Goal: Task Accomplishment & Management: Complete application form

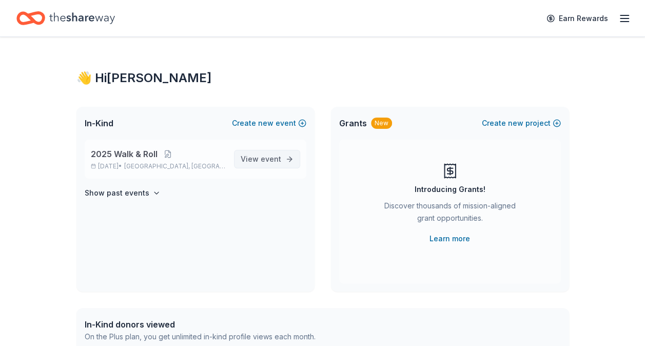
click at [282, 165] on link "View event" at bounding box center [267, 159] width 66 height 18
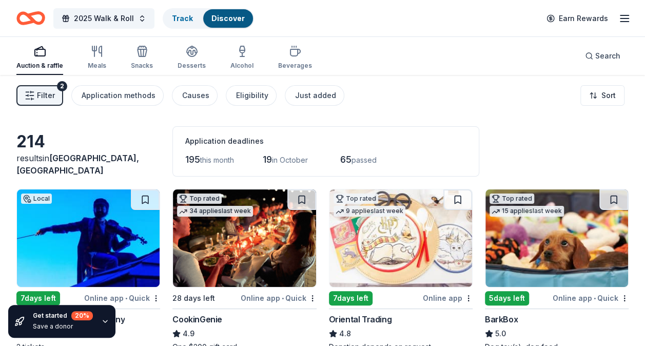
click at [624, 22] on line "button" at bounding box center [625, 22] width 8 height 0
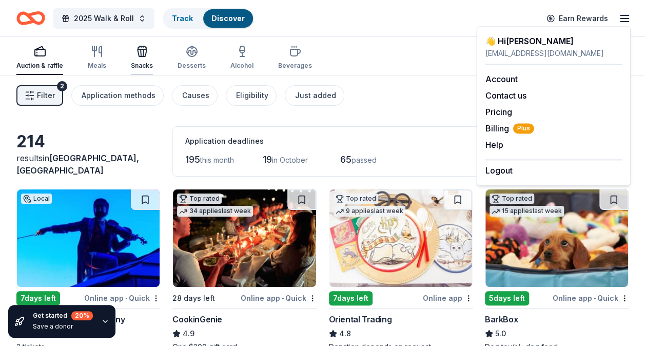
click at [139, 51] on icon "button" at bounding box center [142, 51] width 12 height 12
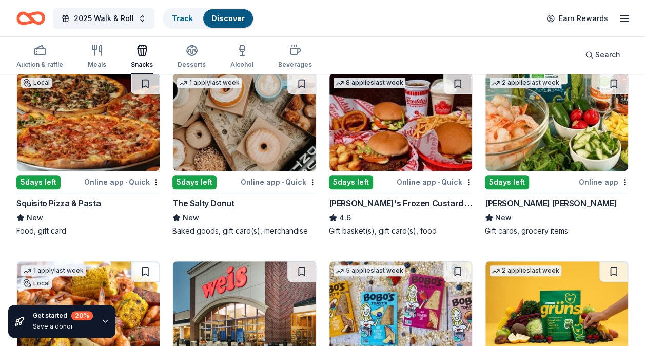
scroll to position [125, 0]
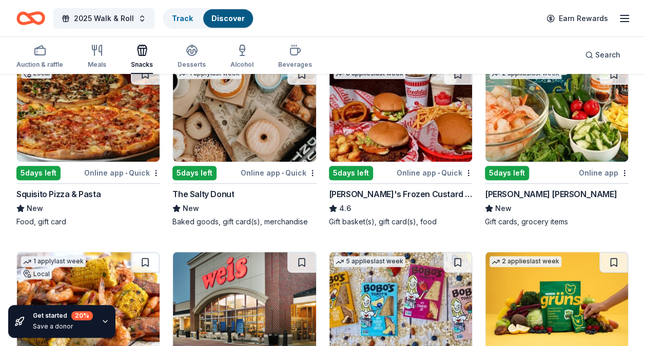
click at [389, 190] on div "[PERSON_NAME]'s Frozen Custard & Steakburgers" at bounding box center [401, 194] width 144 height 12
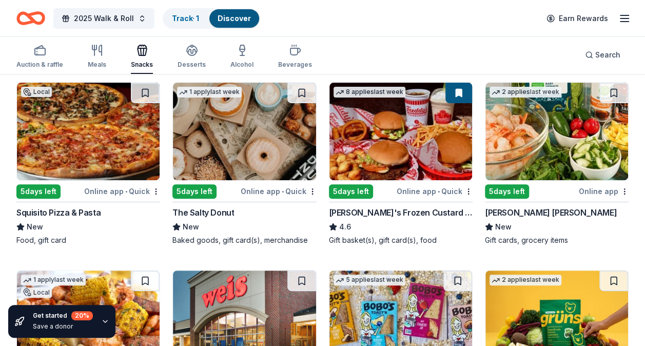
scroll to position [109, 0]
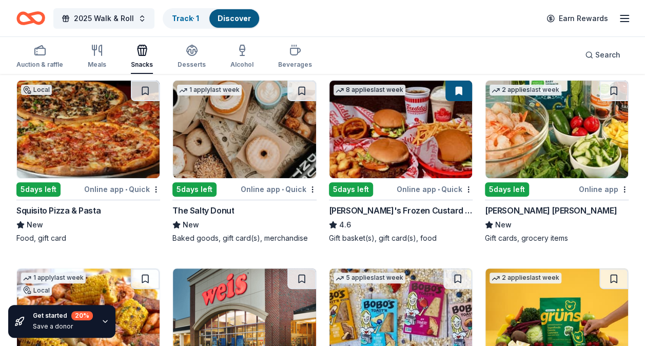
click at [582, 148] on img at bounding box center [557, 130] width 143 height 98
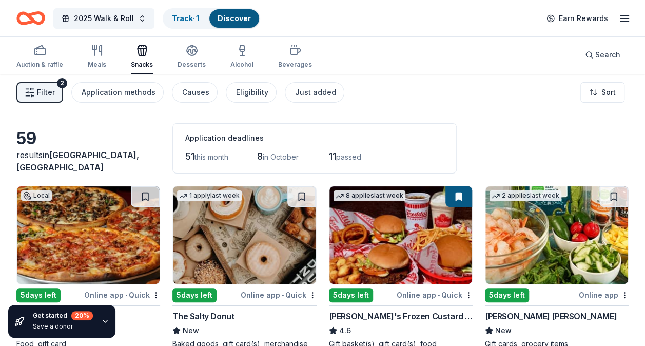
scroll to position [0, 0]
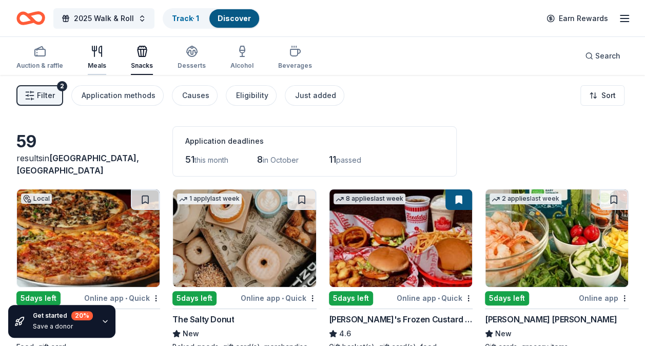
click at [94, 65] on div "Meals" at bounding box center [97, 66] width 18 height 8
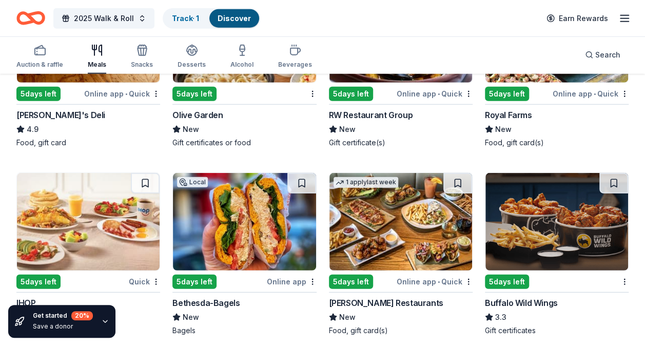
scroll to position [1351, 0]
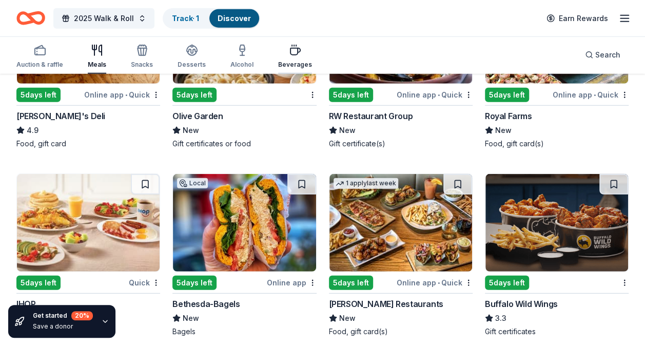
click at [294, 57] on div "Beverages" at bounding box center [295, 56] width 34 height 25
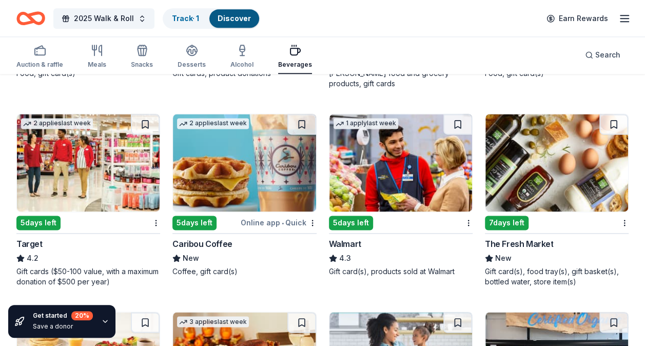
scroll to position [656, 0]
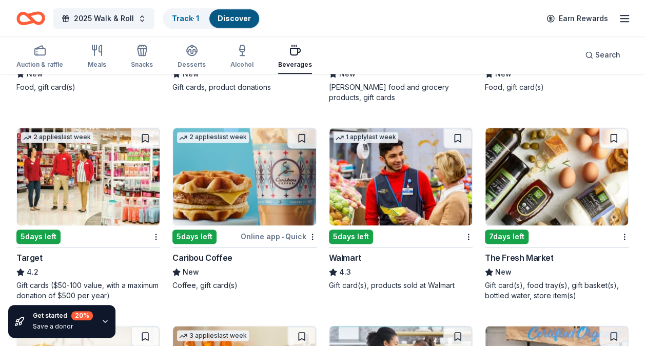
click at [266, 235] on div "Online app • Quick" at bounding box center [279, 236] width 76 height 13
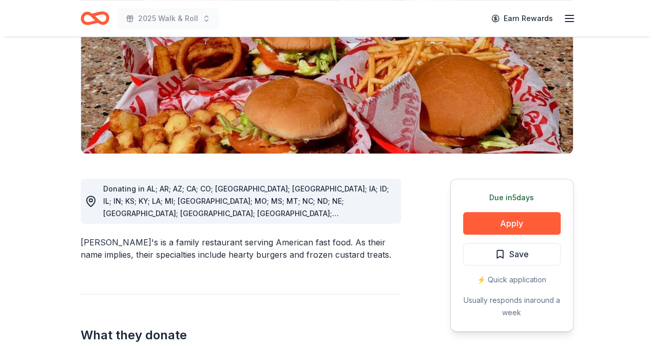
scroll to position [188, 0]
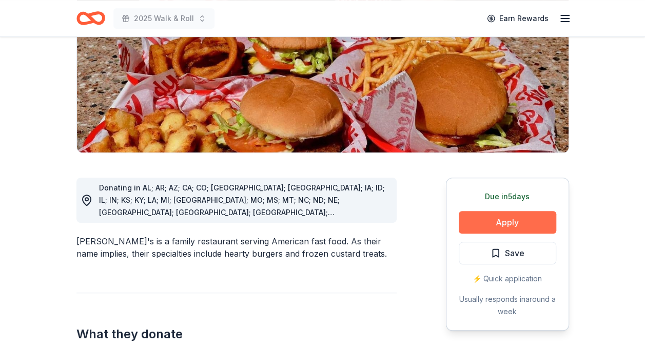
click at [521, 211] on button "Apply" at bounding box center [508, 222] width 98 height 23
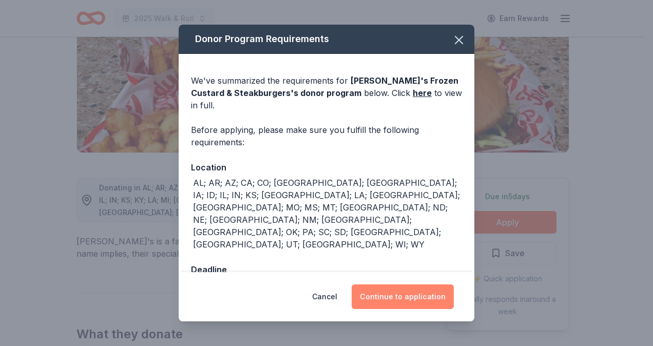
click at [396, 288] on button "Continue to application" at bounding box center [403, 296] width 102 height 25
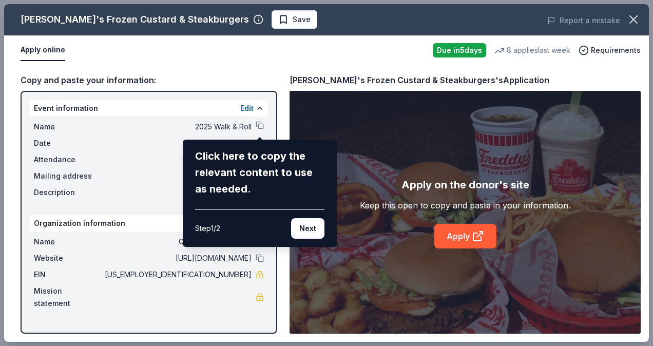
click at [227, 167] on div "Click here to copy the relevant content to use as needed." at bounding box center [259, 172] width 129 height 49
drag, startPoint x: 208, startPoint y: 152, endPoint x: 303, endPoint y: 224, distance: 119.0
click at [303, 224] on div "Click here to copy the relevant content to use as needed. Step 1 / 2 Next" at bounding box center [259, 193] width 129 height 91
click at [303, 224] on button "Next" at bounding box center [307, 228] width 33 height 21
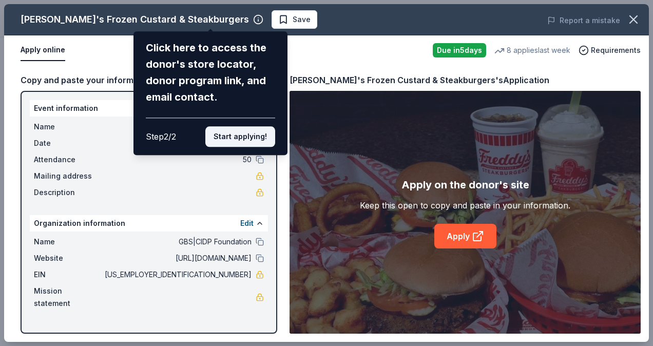
click at [230, 139] on button "Start applying!" at bounding box center [240, 136] width 70 height 21
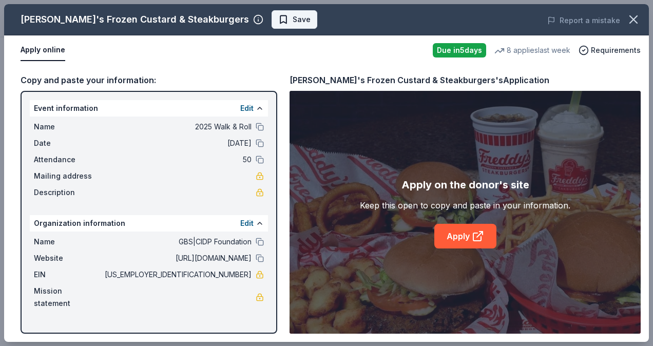
click at [293, 20] on span "Save" at bounding box center [302, 19] width 18 height 12
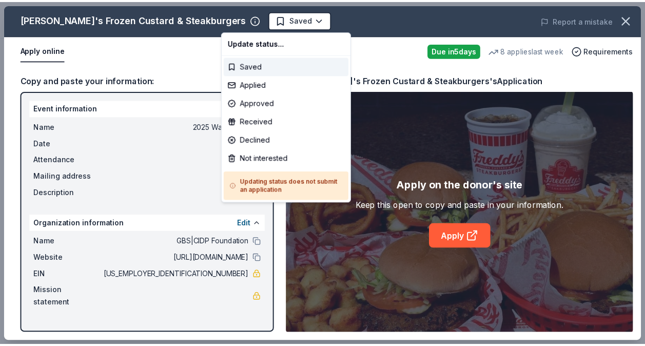
scroll to position [0, 0]
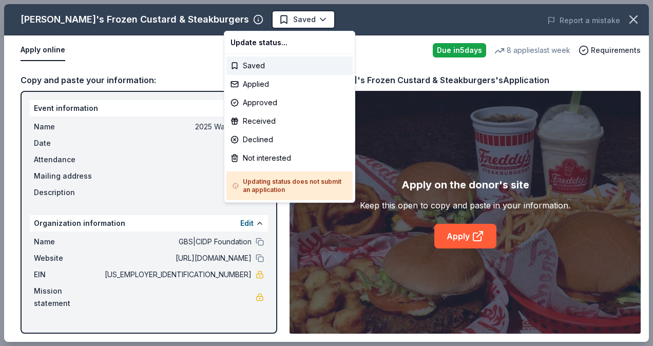
click at [250, 20] on html "2025 Walk & Roll Saved Apply Due [DATE] Share Freddy's Frozen Custard & Steakbu…" at bounding box center [326, 173] width 653 height 346
click at [246, 86] on div "Applied" at bounding box center [289, 84] width 126 height 18
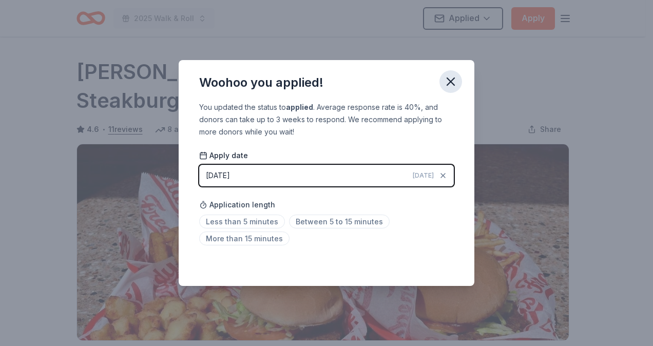
click at [444, 83] on icon "button" at bounding box center [451, 81] width 14 height 14
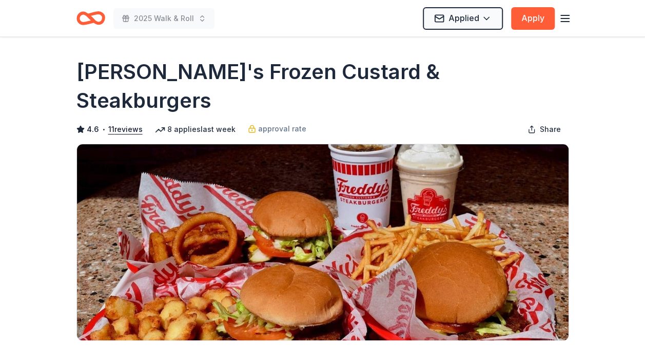
click at [562, 17] on icon "button" at bounding box center [565, 18] width 12 height 12
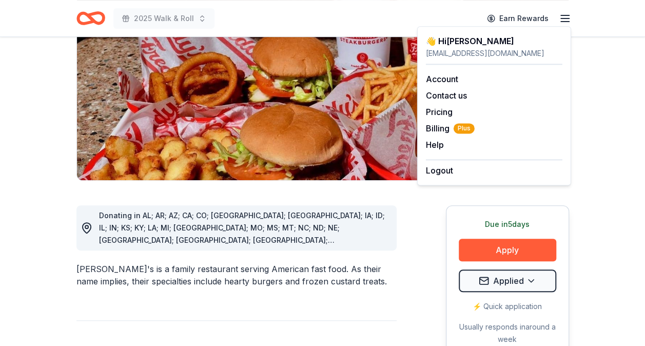
scroll to position [156, 0]
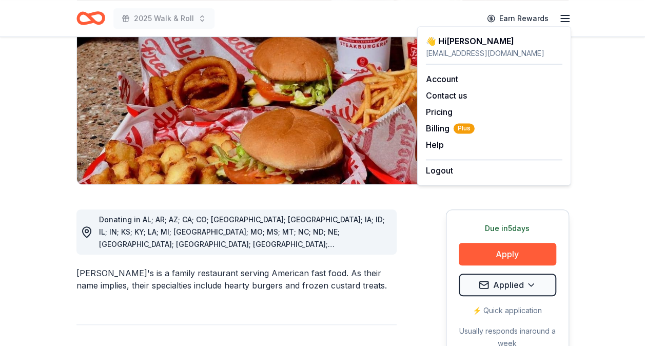
click at [531, 190] on html "2025 Walk & Roll Earn Rewards Due [DATE] Share Freddy's Frozen Custard & Steakb…" at bounding box center [322, 17] width 645 height 346
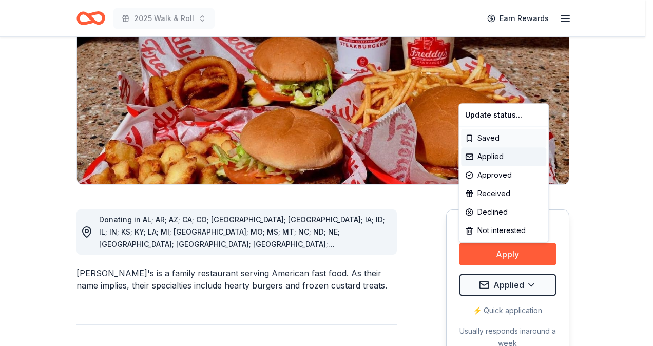
click at [497, 137] on div "Saved" at bounding box center [503, 138] width 85 height 18
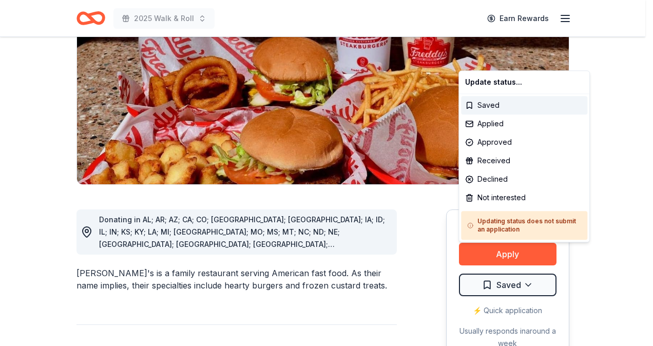
click at [587, 190] on html "2025 Walk & Roll Earn Rewards Due [DATE] Share Freddy's Frozen Custard & Steakb…" at bounding box center [326, 17] width 653 height 346
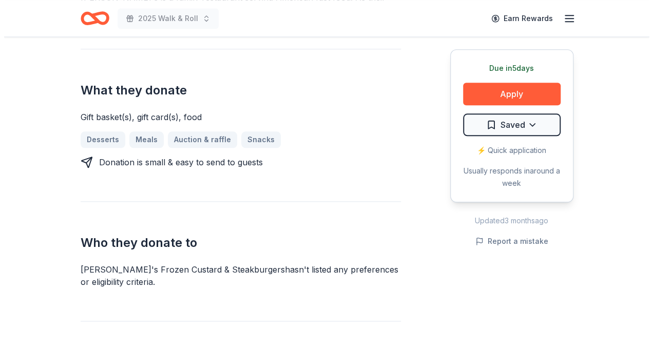
scroll to position [426, 0]
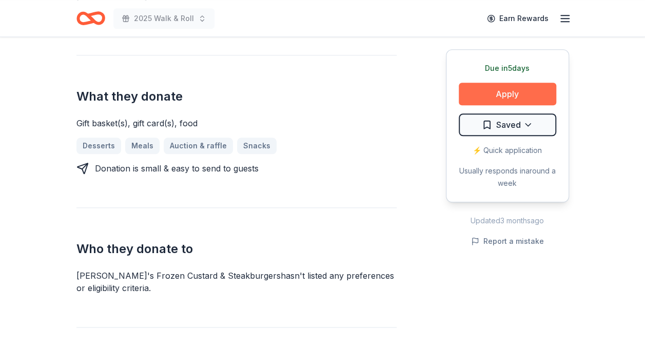
click at [473, 90] on button "Apply" at bounding box center [508, 94] width 98 height 23
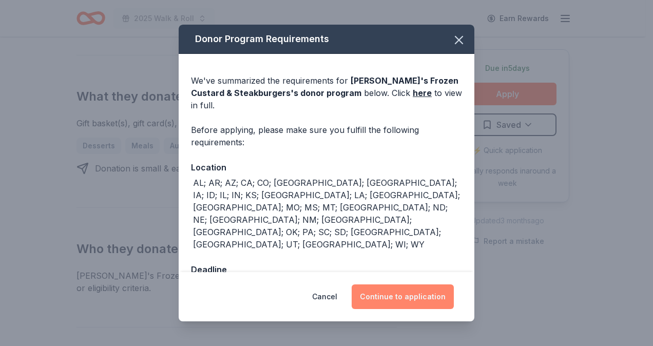
click at [393, 285] on button "Continue to application" at bounding box center [403, 296] width 102 height 25
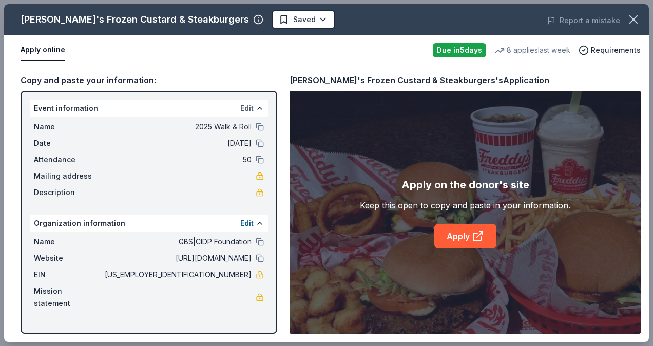
click at [251, 111] on button "Edit" at bounding box center [246, 108] width 13 height 12
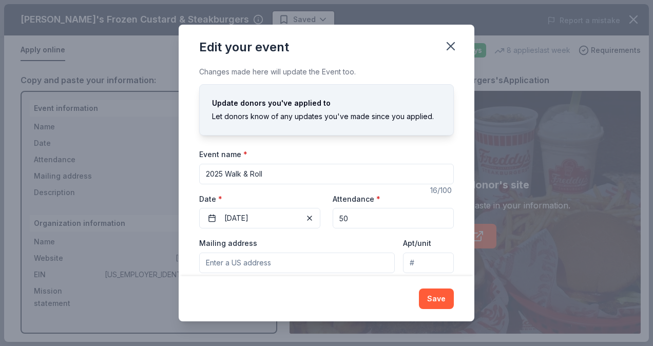
scroll to position [81, 0]
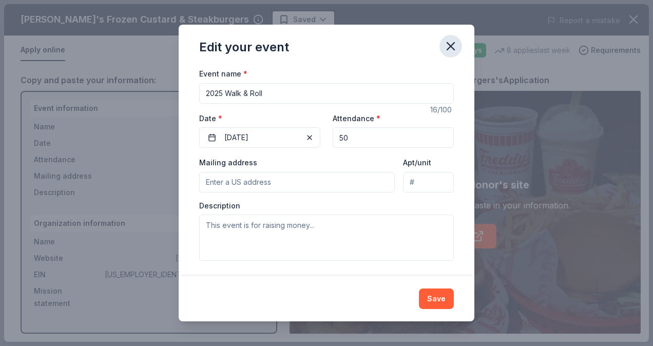
click at [454, 45] on icon "button" at bounding box center [451, 46] width 14 height 14
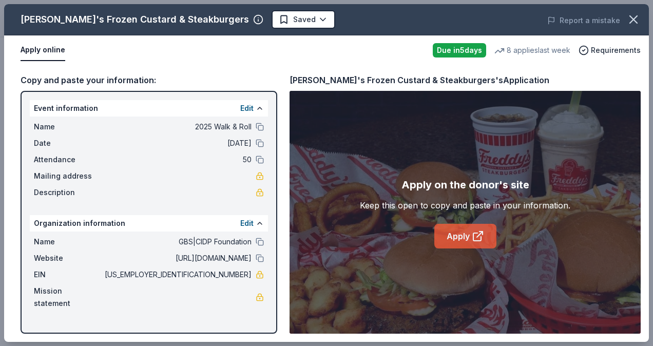
click at [466, 237] on link "Apply" at bounding box center [465, 236] width 62 height 25
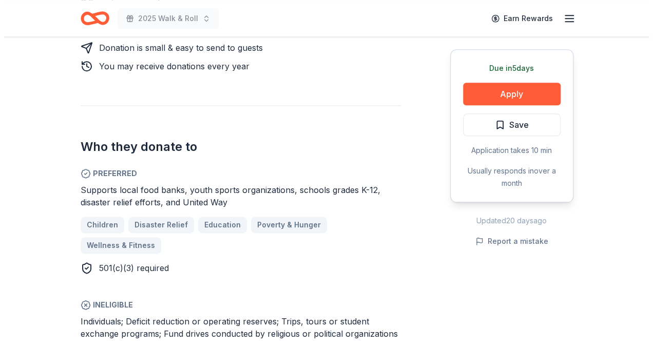
scroll to position [518, 0]
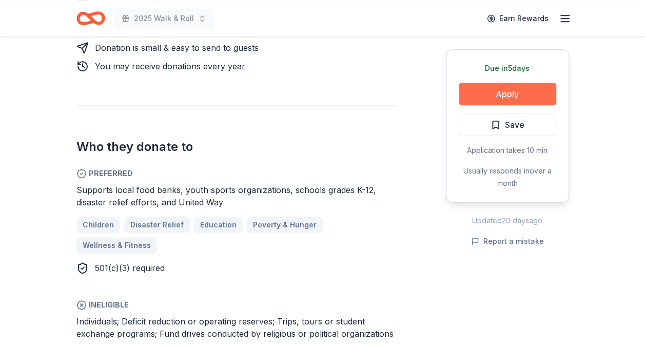
click at [520, 94] on button "Apply" at bounding box center [508, 94] width 98 height 23
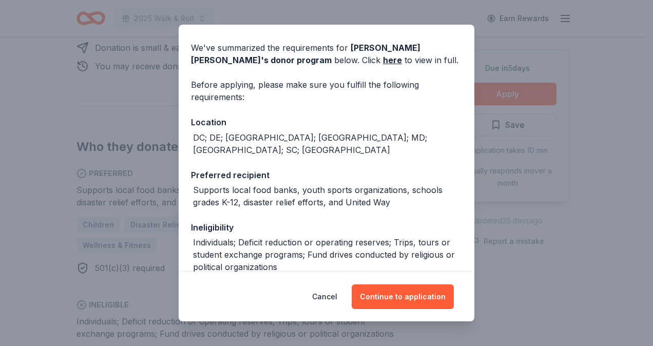
scroll to position [157, 0]
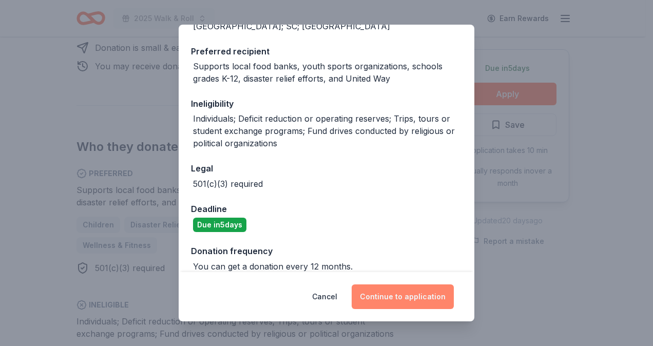
click at [382, 296] on button "Continue to application" at bounding box center [403, 296] width 102 height 25
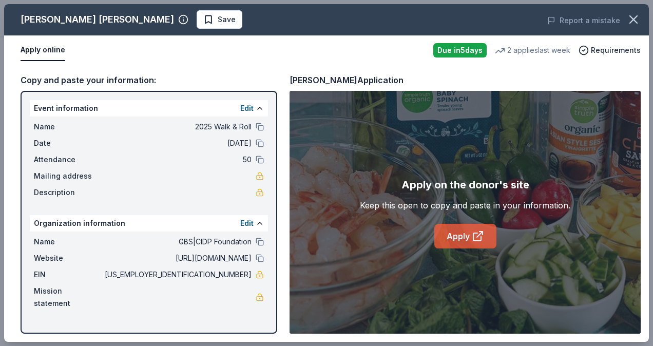
click at [478, 244] on link "Apply" at bounding box center [465, 236] width 62 height 25
